Goal: Transaction & Acquisition: Purchase product/service

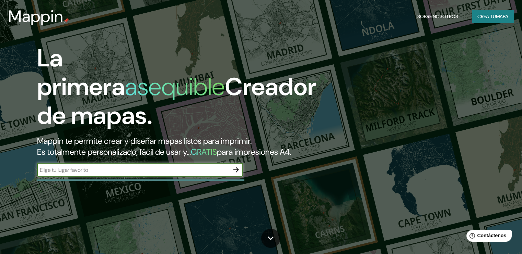
click at [107, 174] on input "text" at bounding box center [133, 170] width 192 height 8
paste input "[STREET_ADDRESS]"
type input "[STREET_ADDRESS]"
click at [233, 174] on icon "button" at bounding box center [236, 170] width 8 height 8
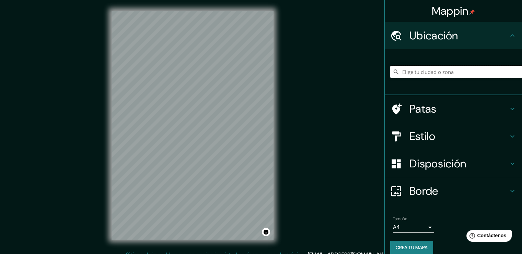
click at [405, 70] on input "Elige tu ciudad o zona" at bounding box center [456, 72] width 132 height 12
paste input "[STREET_ADDRESS]"
type input "[STREET_ADDRESS]"
click at [447, 107] on h4 "Patas" at bounding box center [458, 109] width 99 height 14
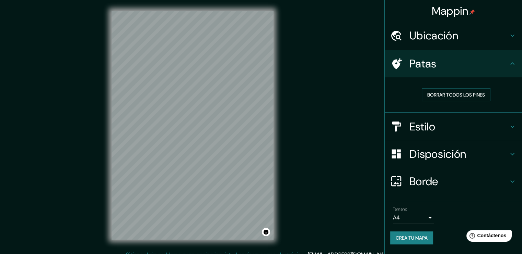
click at [491, 68] on h4 "Patas" at bounding box center [458, 64] width 99 height 14
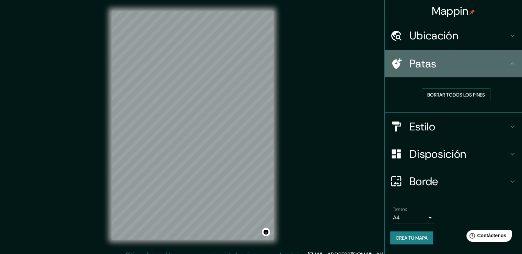
click at [517, 67] on div "Patas" at bounding box center [452, 63] width 137 height 27
click at [514, 63] on icon at bounding box center [512, 64] width 8 height 8
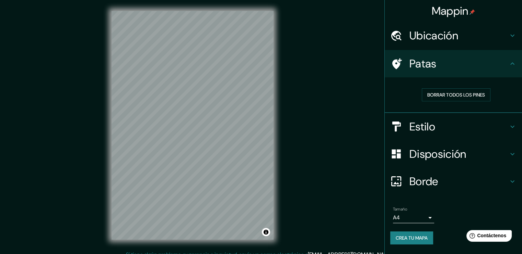
click at [514, 125] on icon at bounding box center [512, 127] width 8 height 8
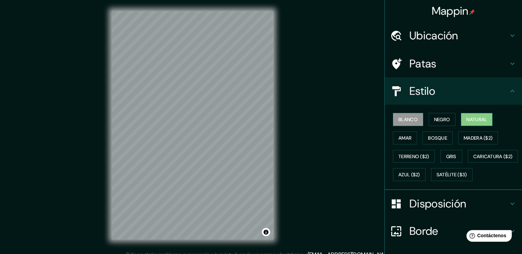
click at [472, 121] on font "Natural" at bounding box center [476, 120] width 21 height 6
click at [407, 139] on button "Amar" at bounding box center [405, 138] width 24 height 13
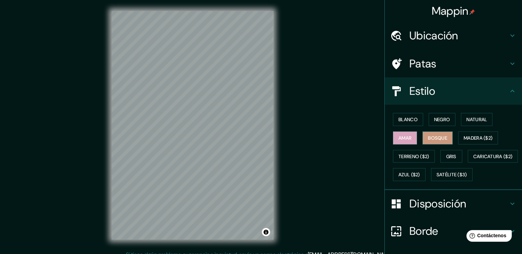
click at [422, 139] on button "Bosque" at bounding box center [437, 138] width 30 height 13
click at [463, 137] on font "Madera ($2)" at bounding box center [477, 138] width 29 height 6
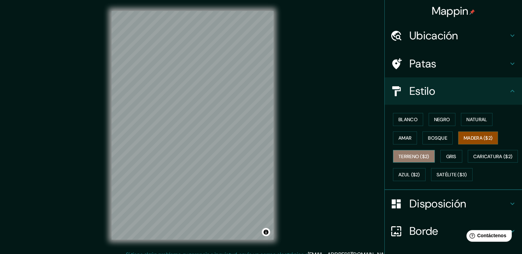
click at [421, 156] on font "Terreno ($2)" at bounding box center [413, 157] width 31 height 6
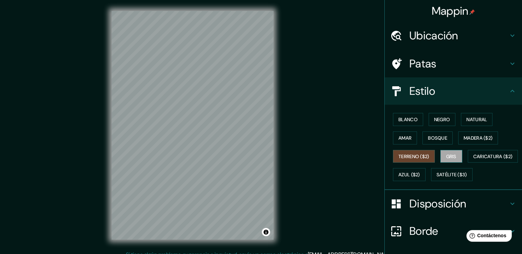
click at [447, 158] on font "Gris" at bounding box center [451, 157] width 10 height 6
click at [404, 117] on font "Blanco" at bounding box center [407, 120] width 19 height 6
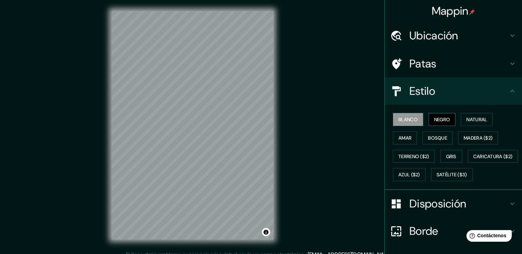
click at [443, 118] on font "Negro" at bounding box center [442, 120] width 16 height 6
click at [466, 118] on font "Natural" at bounding box center [476, 120] width 21 height 6
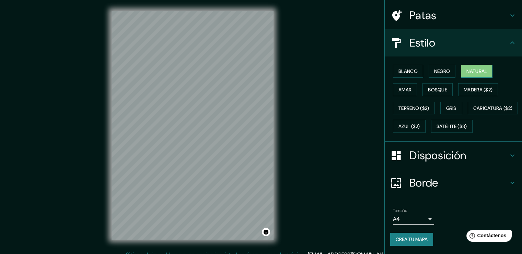
scroll to position [65, 0]
click at [497, 152] on h4 "Disposición" at bounding box center [458, 156] width 99 height 14
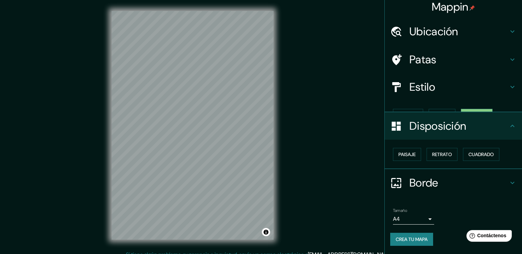
scroll to position [0, 0]
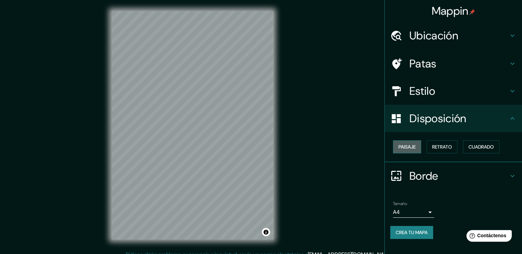
click at [411, 143] on font "Paisaje" at bounding box center [406, 147] width 17 height 9
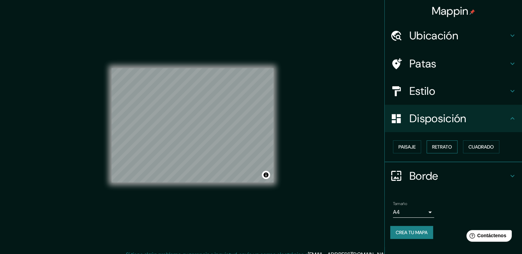
click at [433, 146] on font "Retrato" at bounding box center [442, 147] width 20 height 6
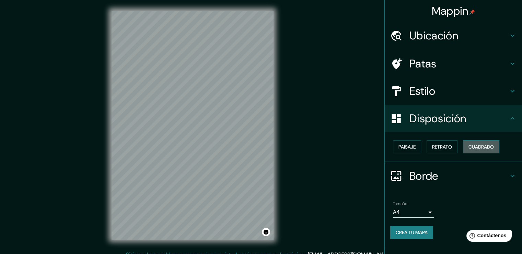
click at [476, 147] on font "Cuadrado" at bounding box center [480, 147] width 25 height 6
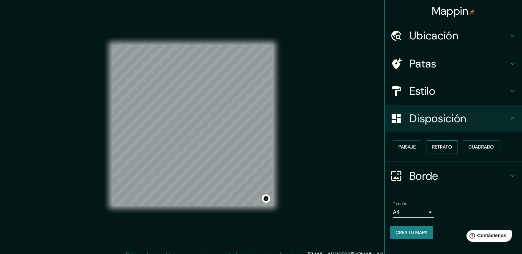
click at [429, 146] on button "Retrato" at bounding box center [441, 147] width 31 height 13
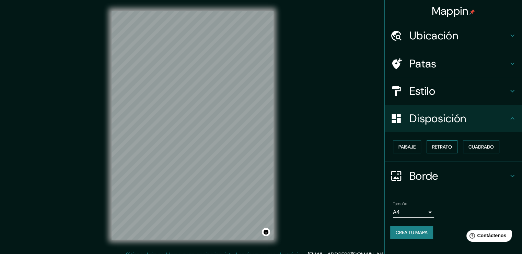
scroll to position [7, 0]
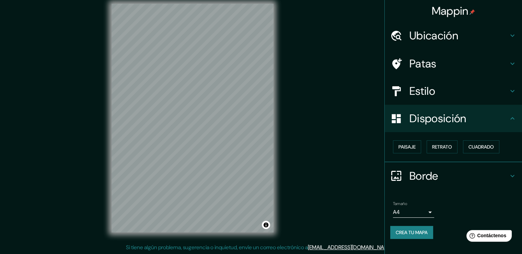
click at [506, 123] on h4 "Disposición" at bounding box center [458, 119] width 99 height 14
click at [511, 172] on icon at bounding box center [512, 176] width 8 height 8
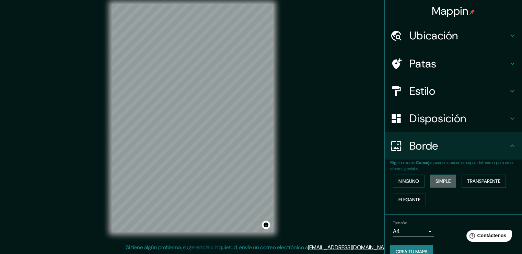
click at [437, 180] on font "Simple" at bounding box center [442, 181] width 15 height 6
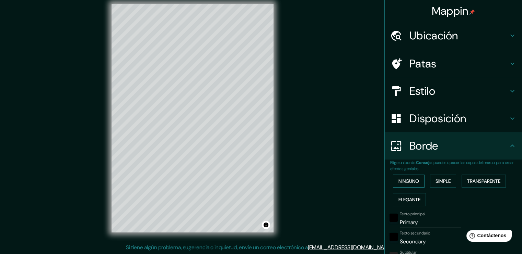
click at [411, 180] on font "Ninguno" at bounding box center [408, 181] width 21 height 6
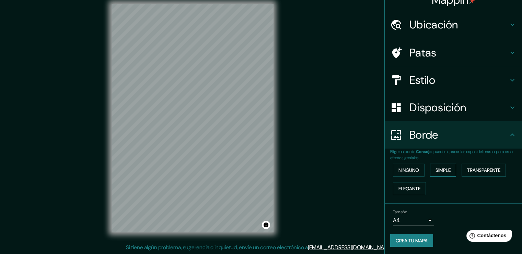
scroll to position [0, 0]
